Goal: Check status: Check status

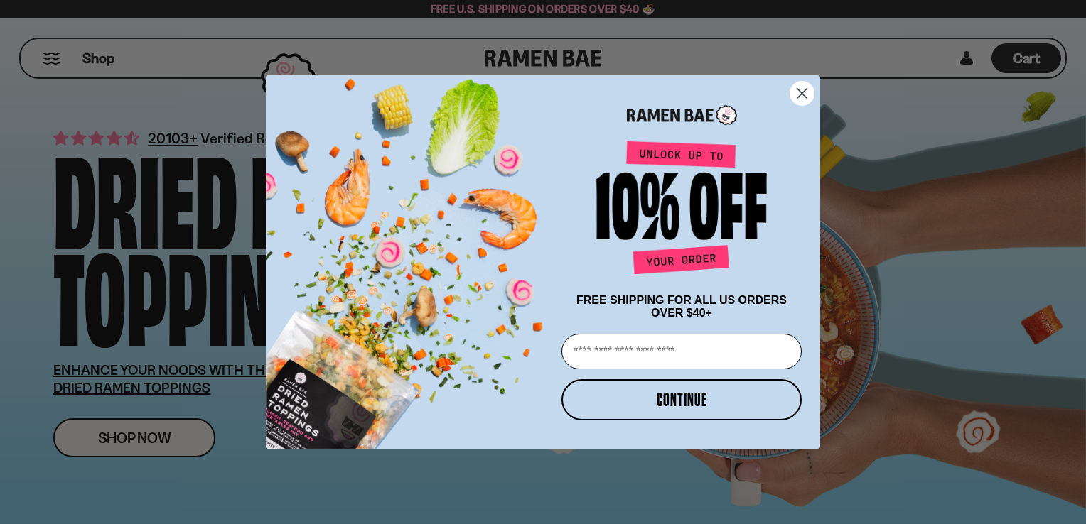
click at [802, 87] on circle "Close dialog" at bounding box center [801, 93] width 23 height 23
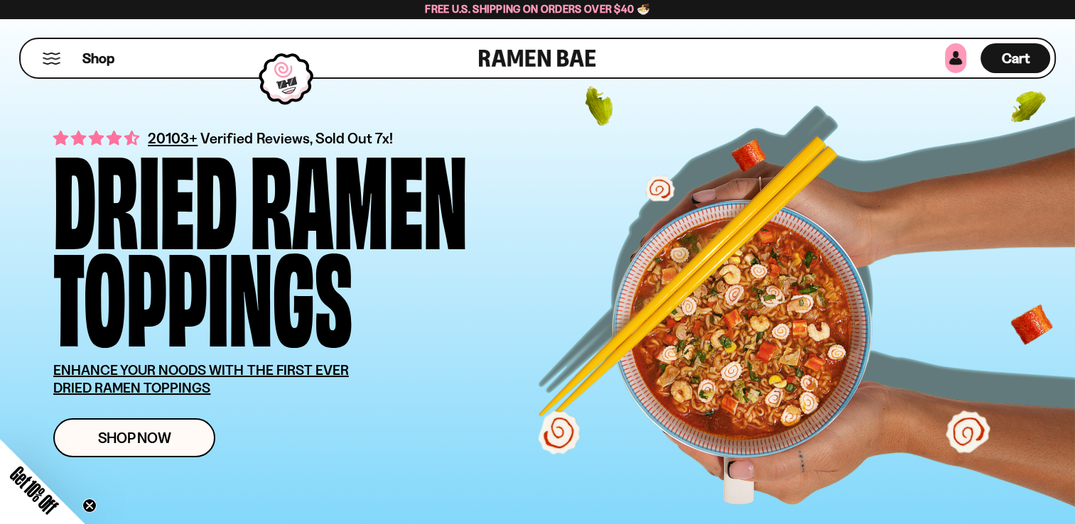
click at [952, 58] on link at bounding box center [955, 58] width 21 height 30
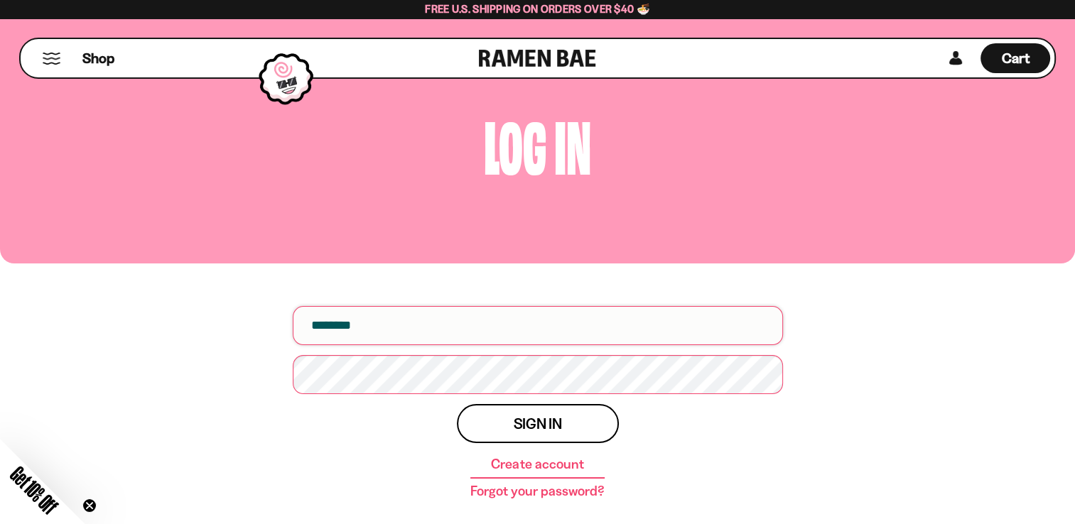
click at [672, 329] on input "email" at bounding box center [538, 325] width 490 height 39
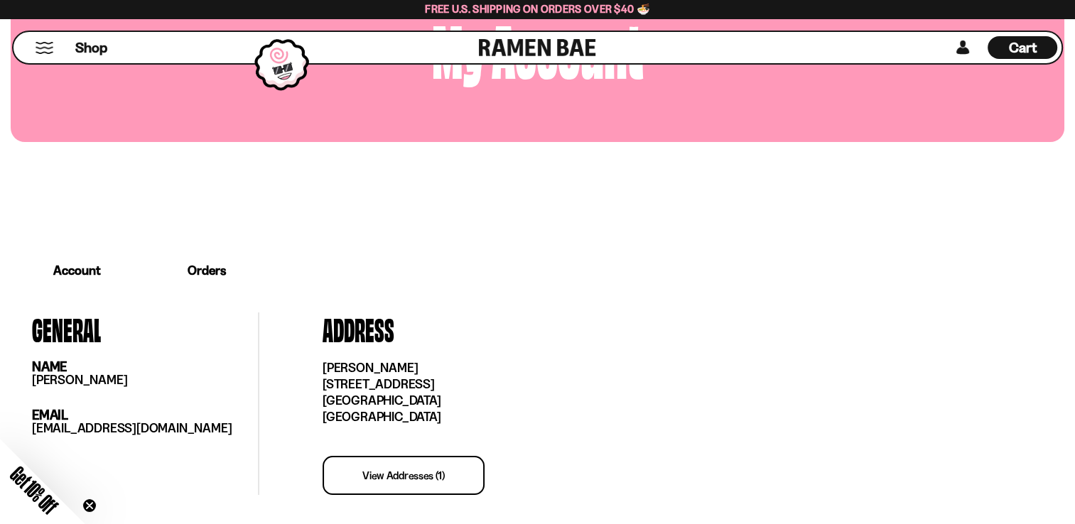
scroll to position [213, 0]
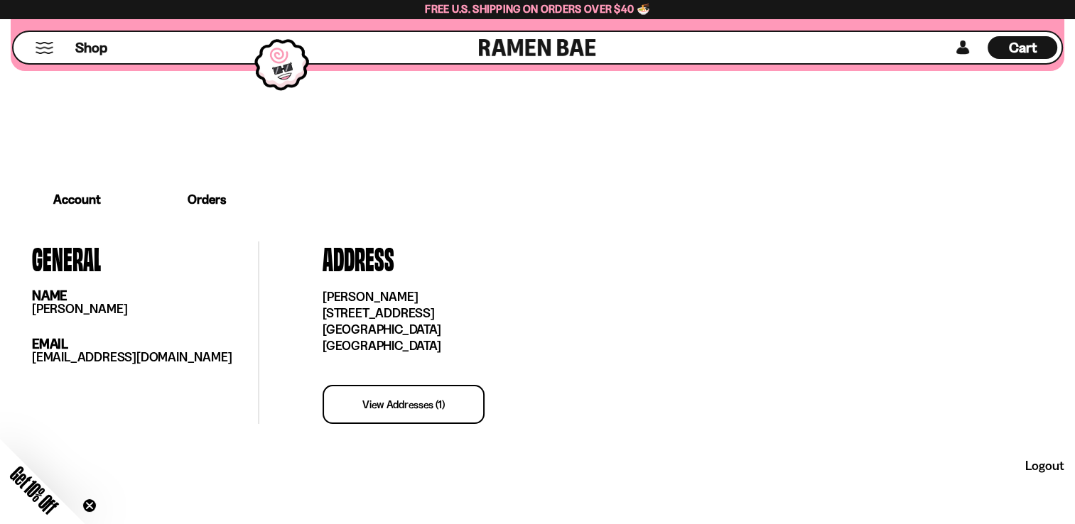
click at [205, 198] on link "Orders" at bounding box center [207, 200] width 126 height 44
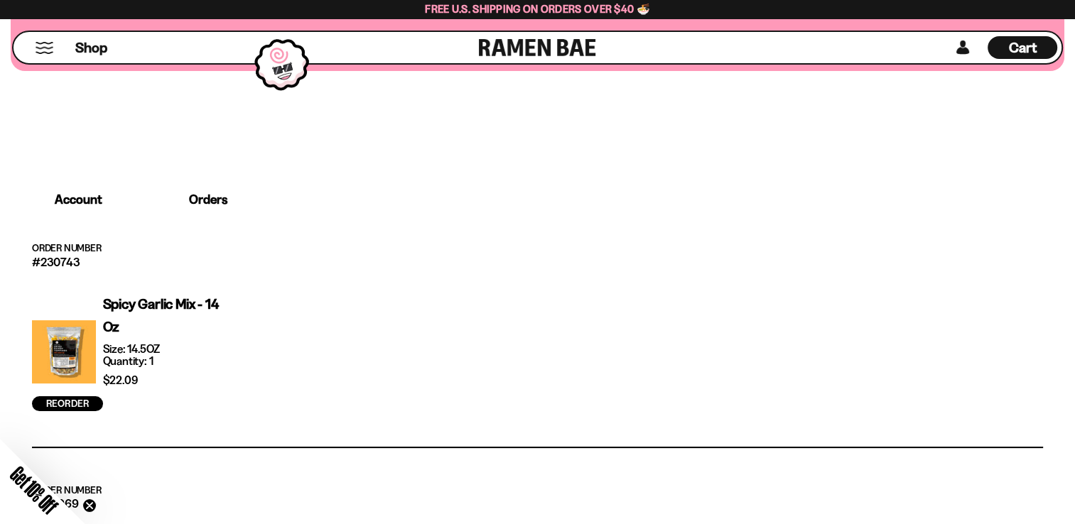
click at [208, 198] on link "Orders" at bounding box center [208, 199] width 124 height 41
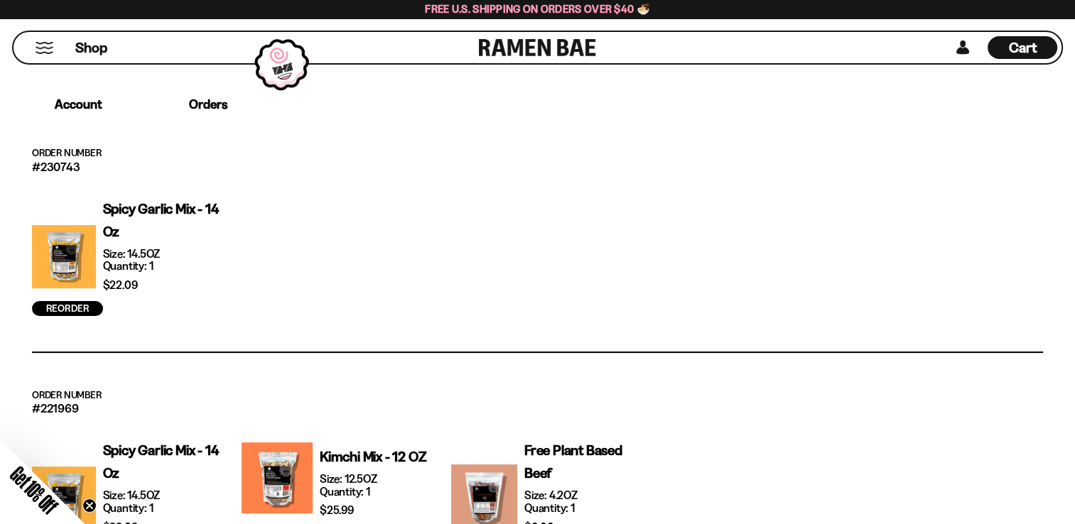
scroll to position [284, 0]
